Goal: Submit feedback/report problem

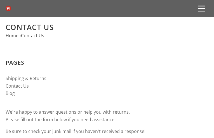
type input "N/A"
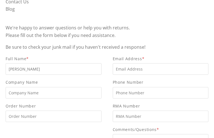
type input "Michael Oliver"
type input "Visionary Services Technologies"
type input "466-750-4880"
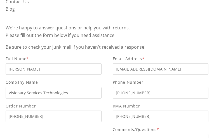
type input "moliver136@aol.com"
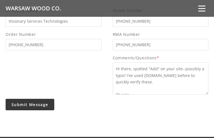
scroll to position [10, 0]
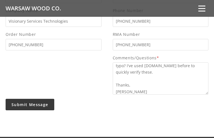
type textarea "Hi there, spotted "Add" on your site--possibly a typo? I've used spellace.com b…"
click at [6, 99] on input "Submit Message" at bounding box center [30, 104] width 49 height 11
